Goal: Check status

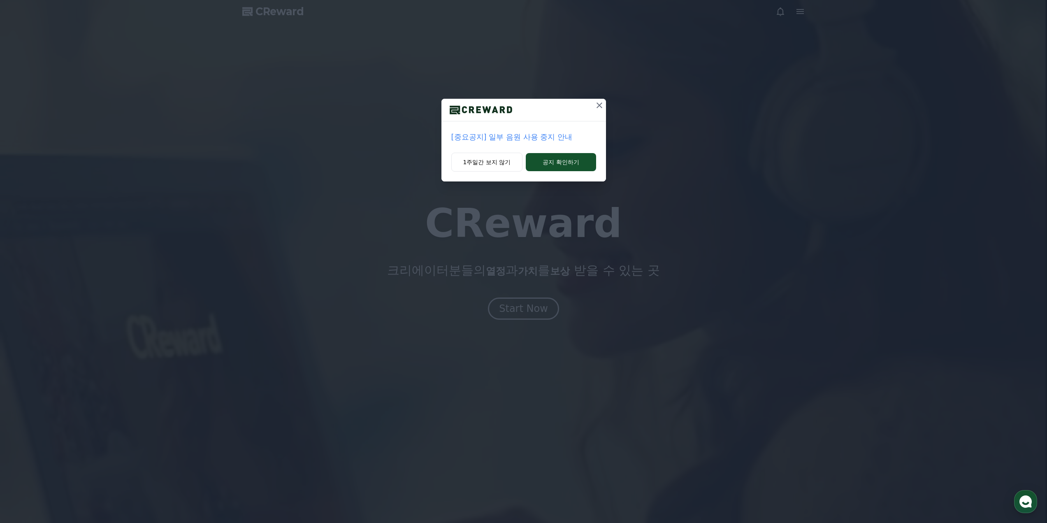
drag, startPoint x: 590, startPoint y: 103, endPoint x: 597, endPoint y: 104, distance: 7.0
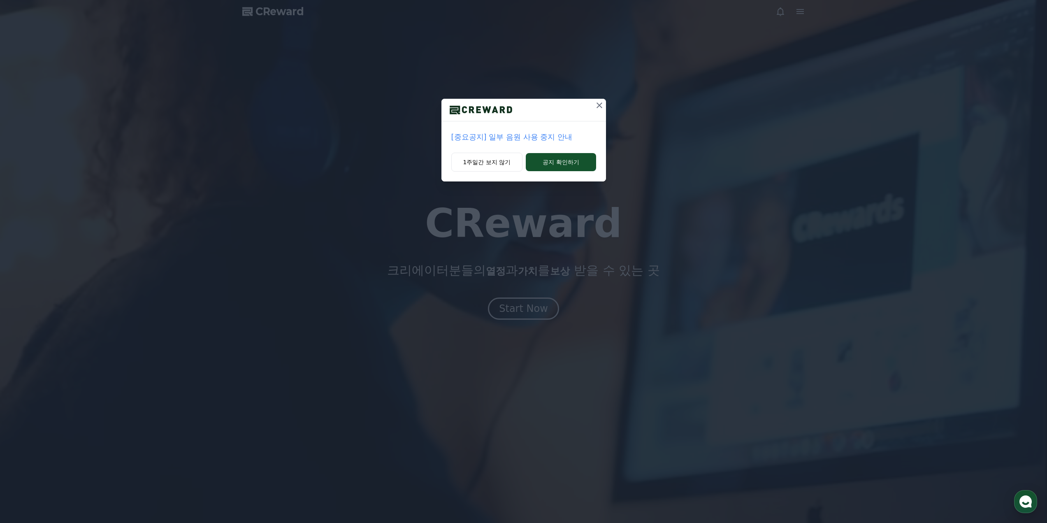
click at [591, 103] on div at bounding box center [523, 110] width 165 height 23
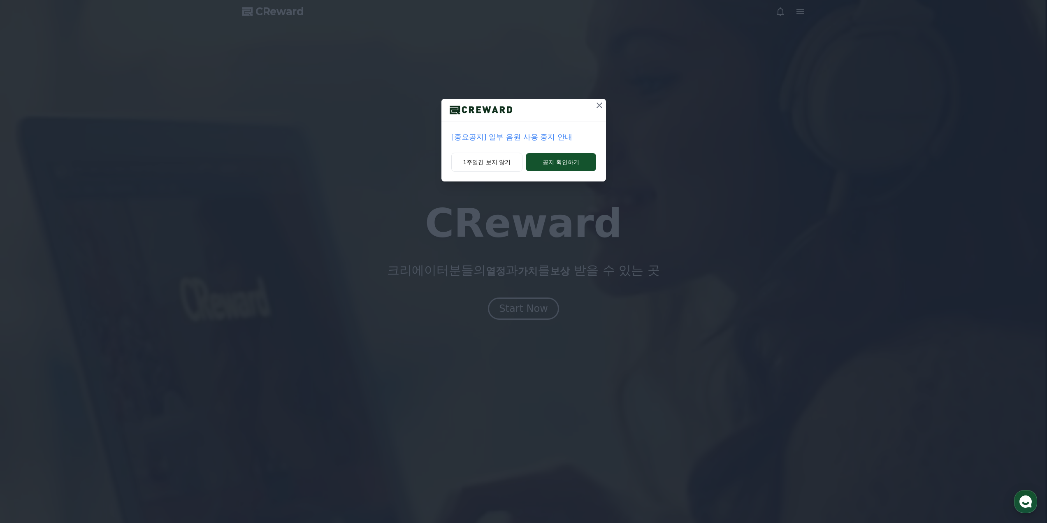
click at [597, 104] on icon at bounding box center [599, 105] width 6 height 6
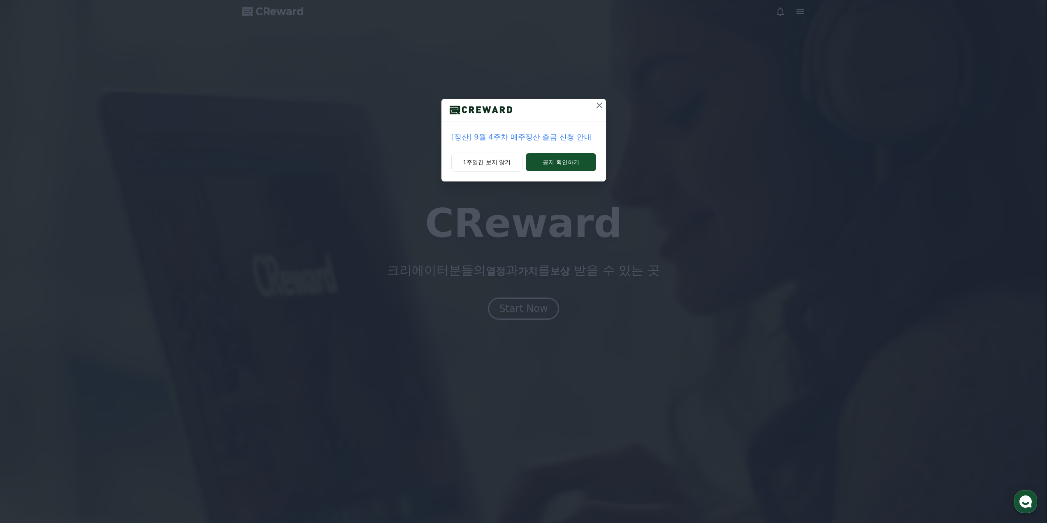
click at [597, 104] on icon at bounding box center [599, 105] width 6 height 6
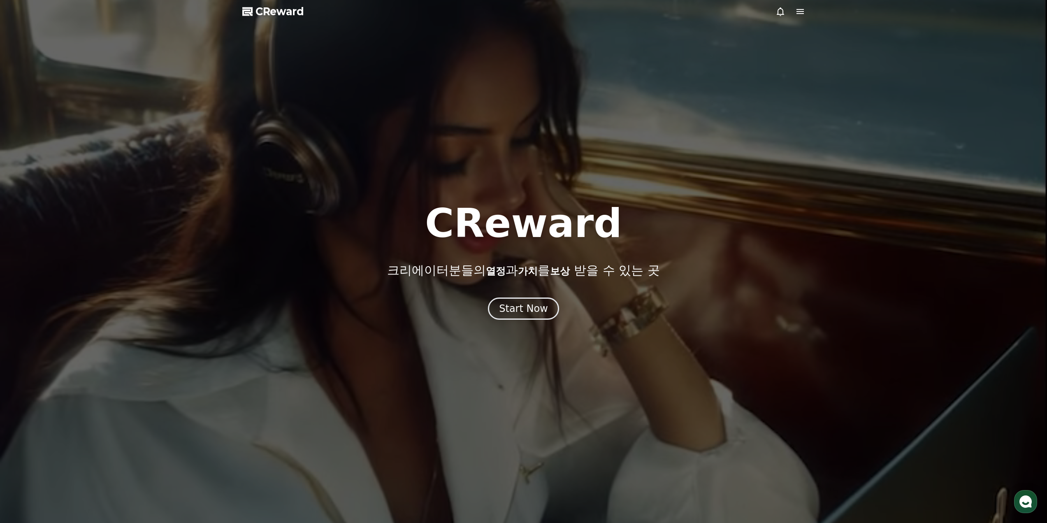
click at [597, 104] on div at bounding box center [523, 261] width 1047 height 523
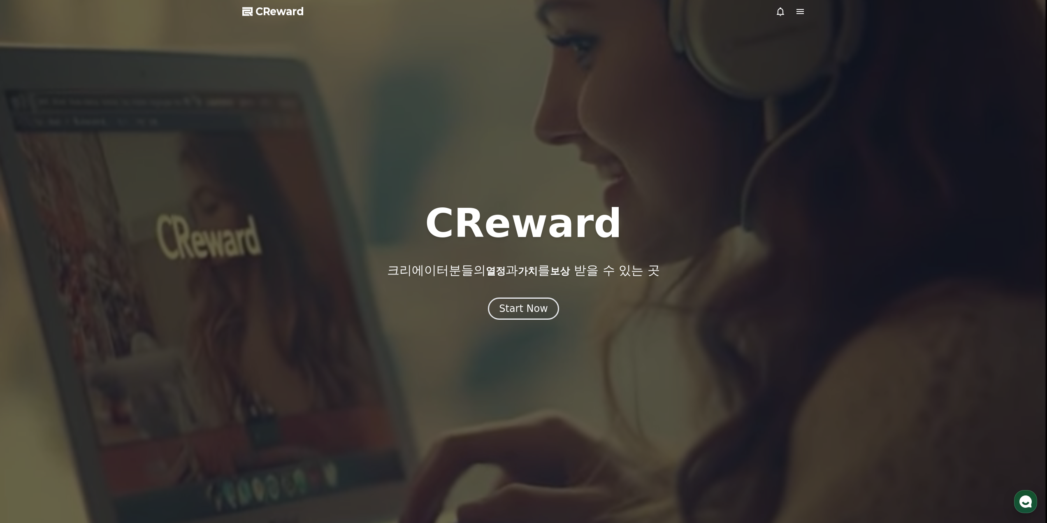
click at [275, 17] on span "CReward" at bounding box center [279, 11] width 49 height 13
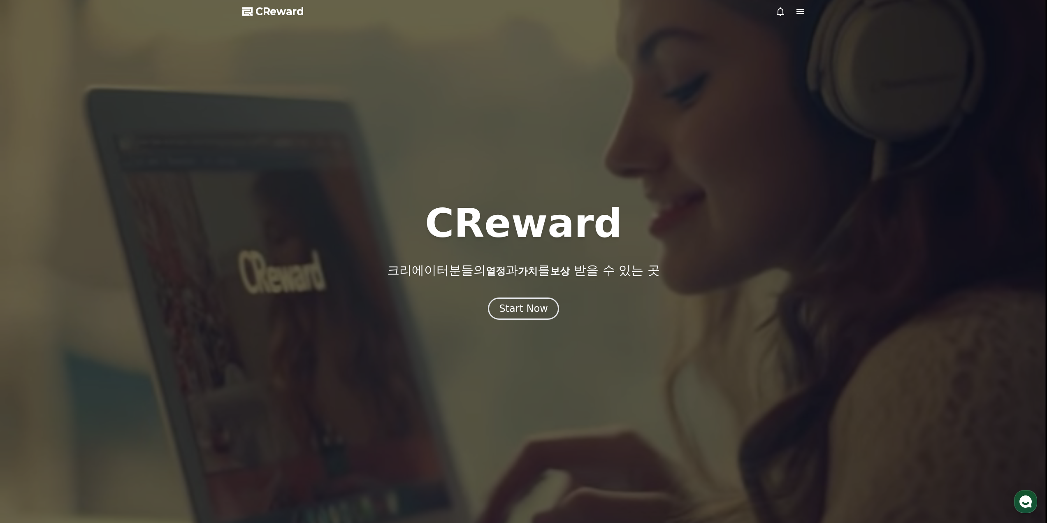
click at [275, 17] on span "CReward" at bounding box center [279, 11] width 49 height 13
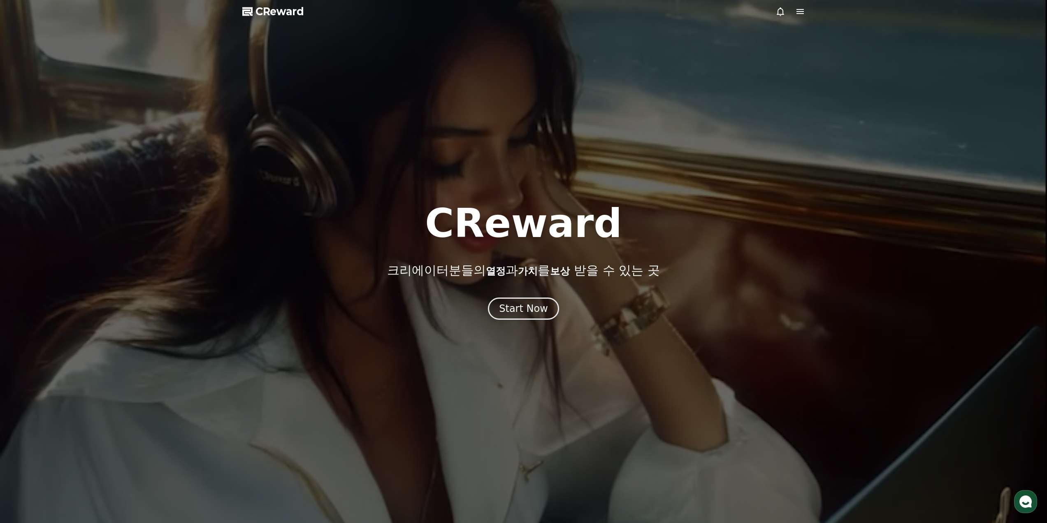
click at [275, 13] on span "CReward" at bounding box center [279, 11] width 49 height 13
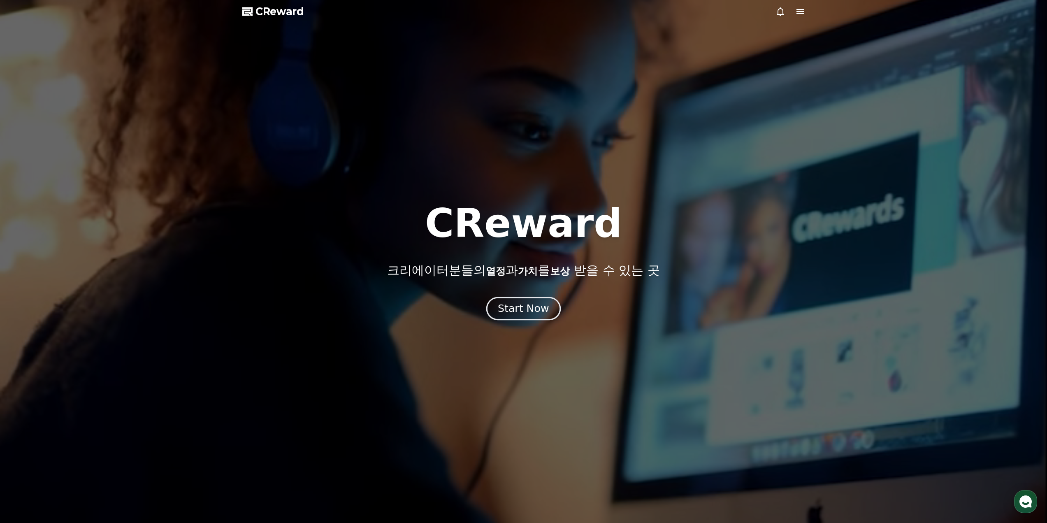
click at [526, 304] on div "Start Now" at bounding box center [523, 308] width 51 height 14
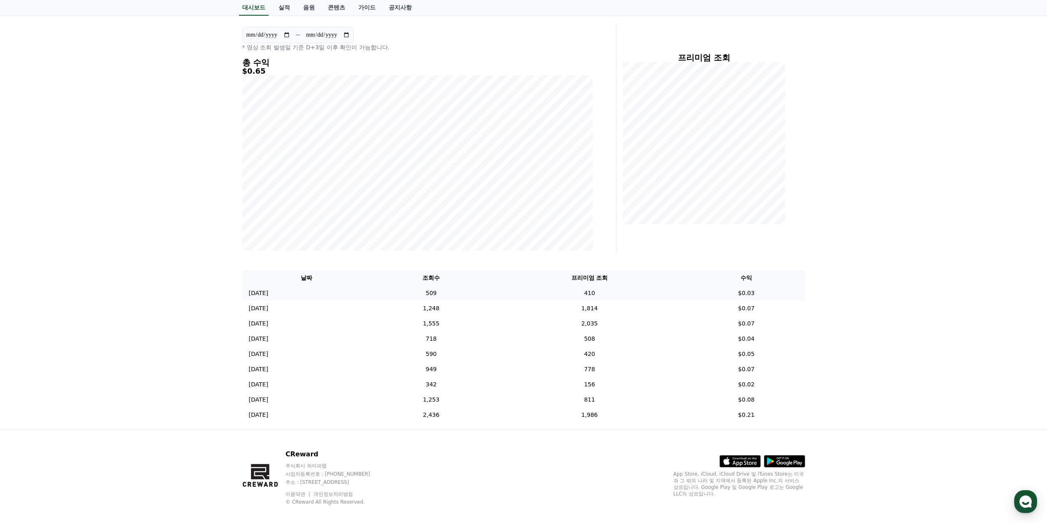
scroll to position [82, 0]
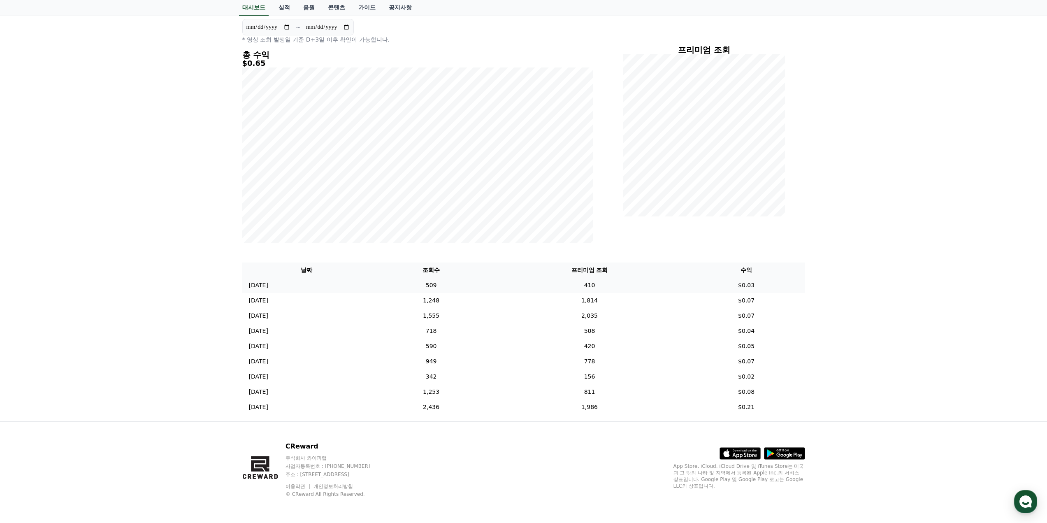
click at [482, 286] on td "509" at bounding box center [431, 285] width 120 height 15
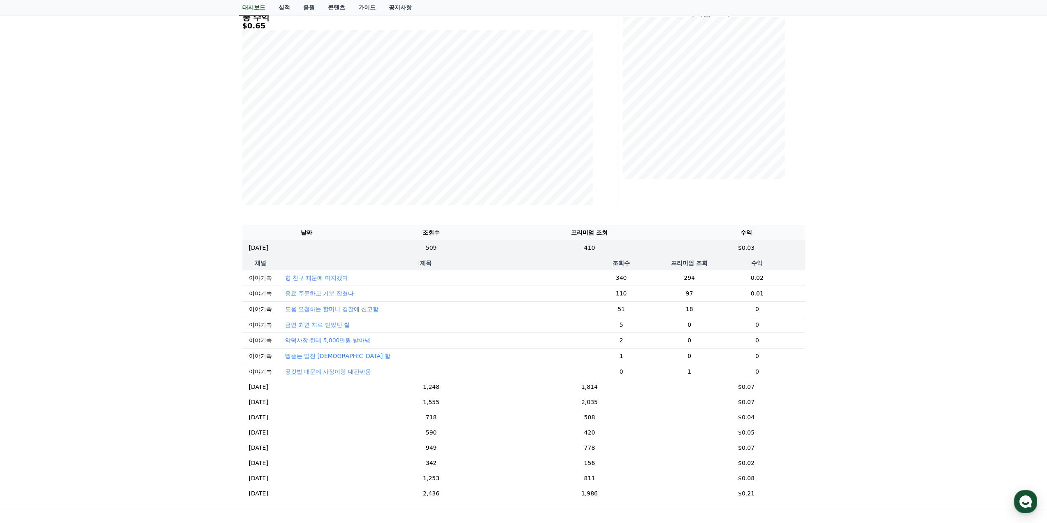
scroll to position [123, 0]
click at [491, 389] on td "1,248" at bounding box center [431, 382] width 120 height 15
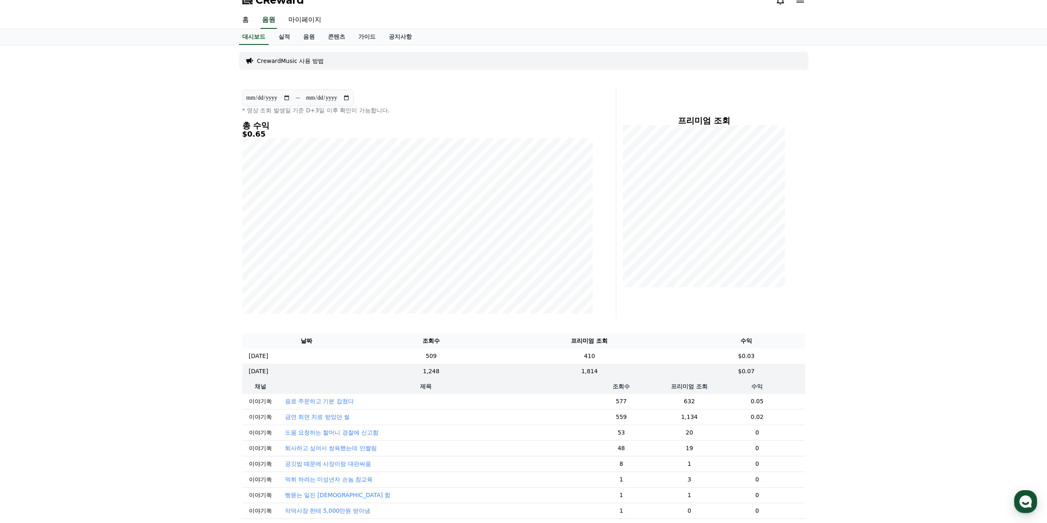
scroll to position [0, 0]
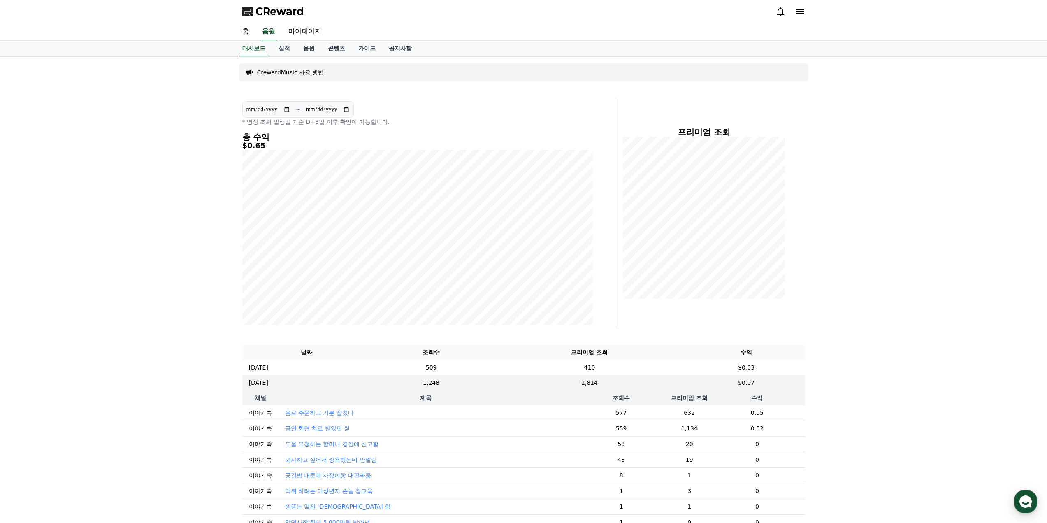
click at [255, 146] on h5 "$0.65" at bounding box center [417, 145] width 350 height 8
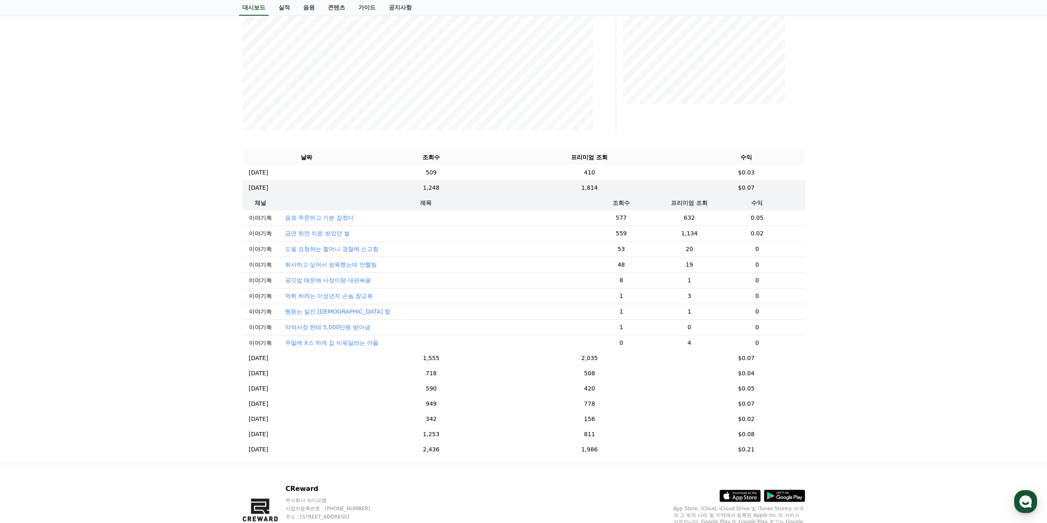
scroll to position [206, 0]
